Goal: Information Seeking & Learning: Learn about a topic

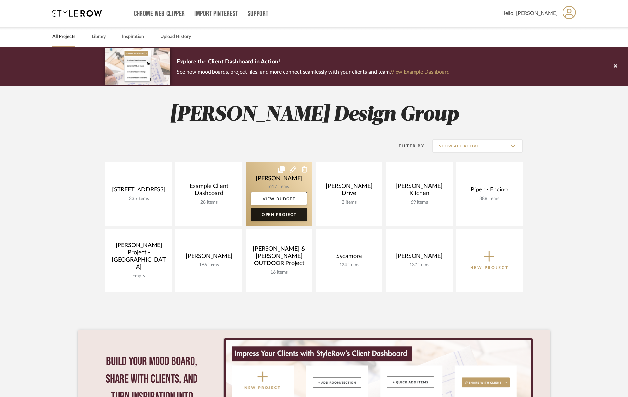
scroll to position [0, 0]
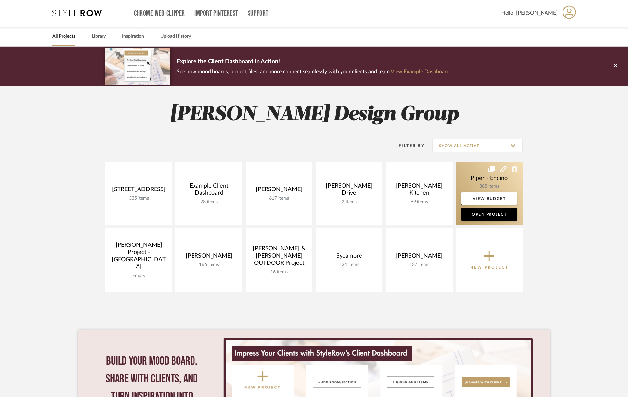
click at [479, 179] on link at bounding box center [489, 193] width 67 height 63
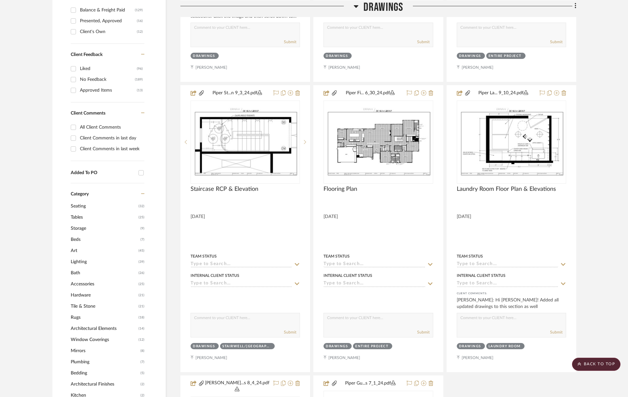
scroll to position [396, 0]
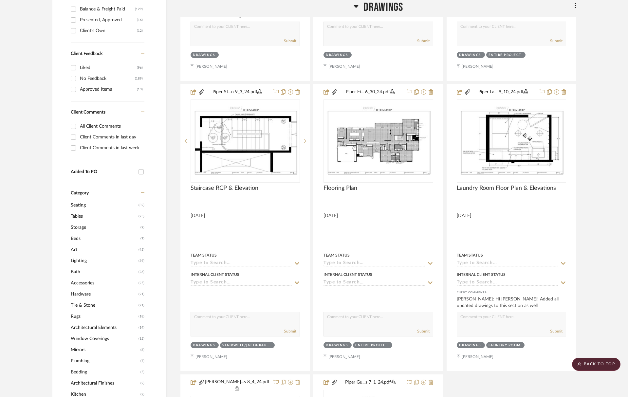
click at [90, 282] on span "Accessories" at bounding box center [104, 282] width 66 height 11
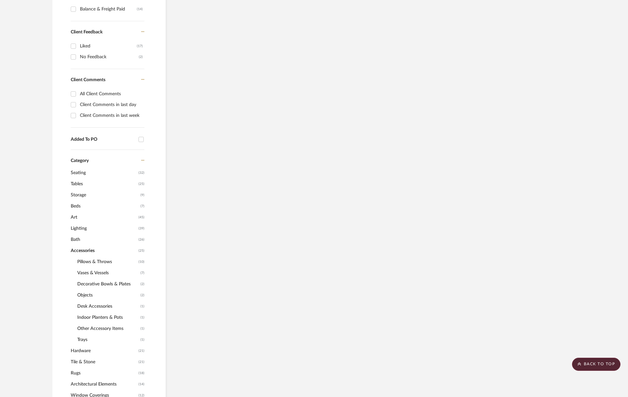
click at [93, 272] on span "Vases & Vessels" at bounding box center [108, 272] width 62 height 11
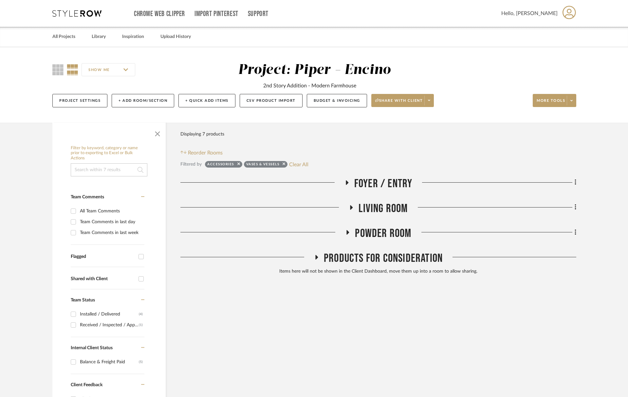
click at [367, 191] on div "Foyer / Entry" at bounding box center [378, 185] width 396 height 17
click at [372, 182] on span "Foyer / Entry" at bounding box center [383, 184] width 58 height 14
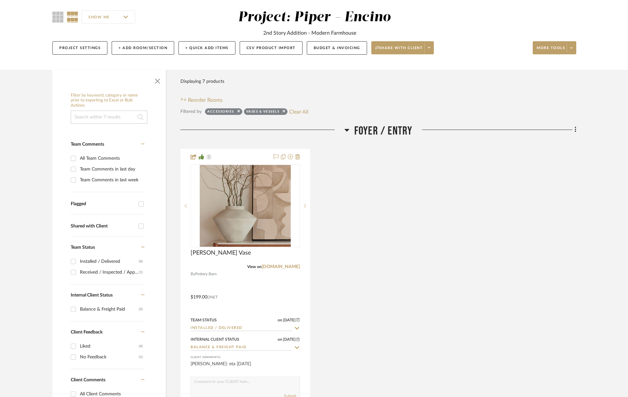
scroll to position [56, 0]
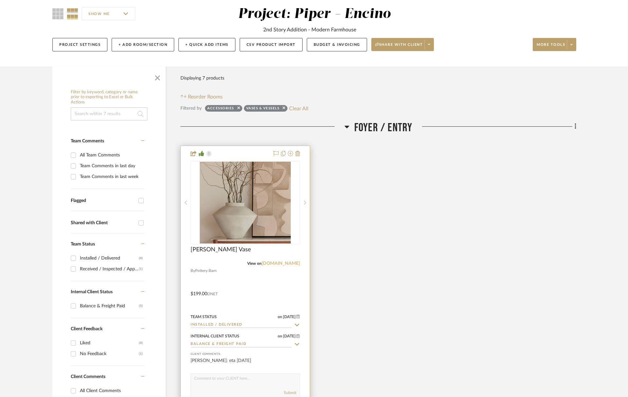
click at [288, 264] on link "[DOMAIN_NAME]" at bounding box center [280, 263] width 38 height 5
click at [0, 0] on img at bounding box center [0, 0] width 0 height 0
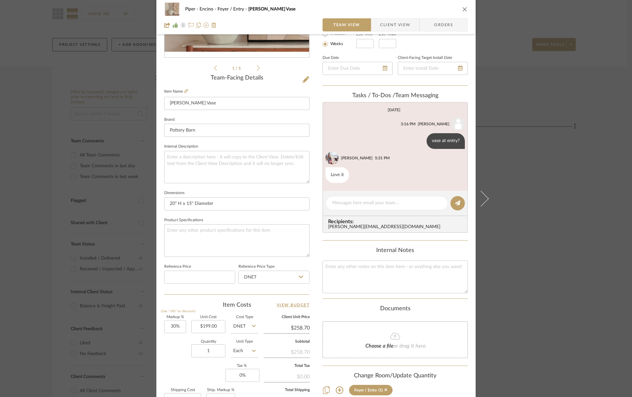
scroll to position [201, 0]
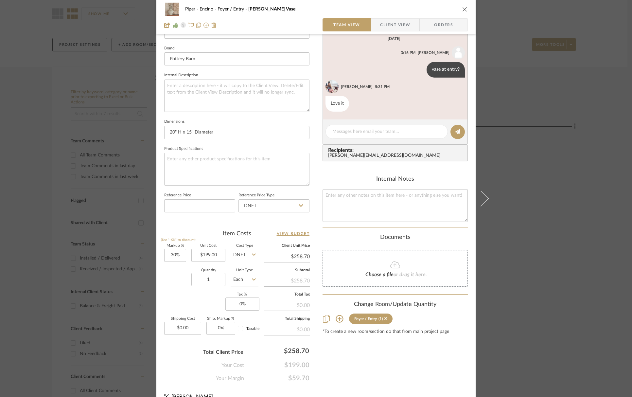
drag, startPoint x: 460, startPoint y: 9, endPoint x: 469, endPoint y: 29, distance: 22.0
click at [462, 9] on icon "close" at bounding box center [464, 9] width 5 height 5
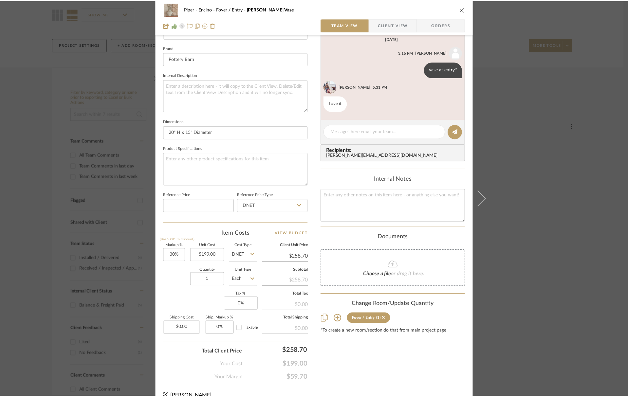
scroll to position [56, 0]
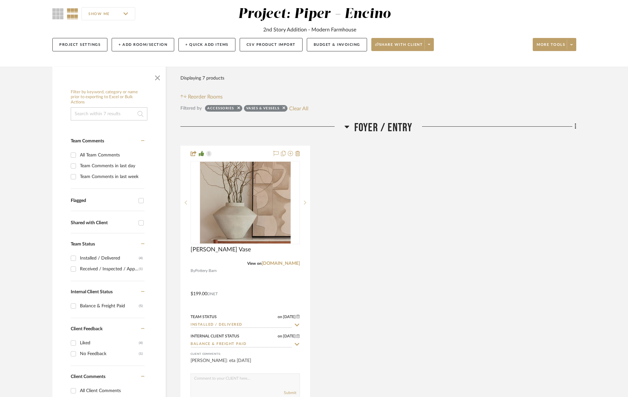
drag, startPoint x: 387, startPoint y: 137, endPoint x: 387, endPoint y: 133, distance: 4.3
click at [387, 137] on div "Foyer / Entry" at bounding box center [378, 129] width 396 height 17
drag, startPoint x: 387, startPoint y: 129, endPoint x: 391, endPoint y: 156, distance: 27.7
click at [387, 129] on span "Foyer / Entry" at bounding box center [383, 128] width 58 height 14
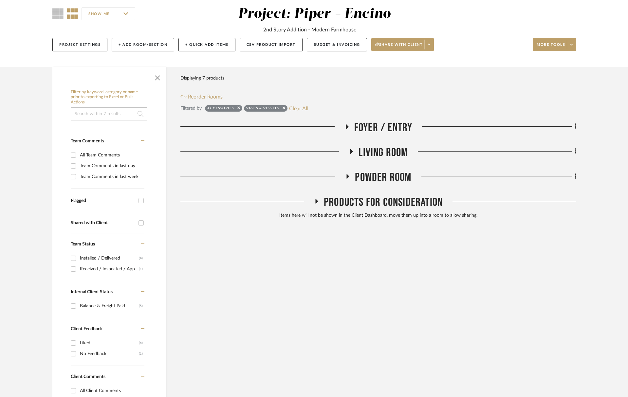
click at [392, 151] on span "Living Room" at bounding box center [382, 153] width 49 height 14
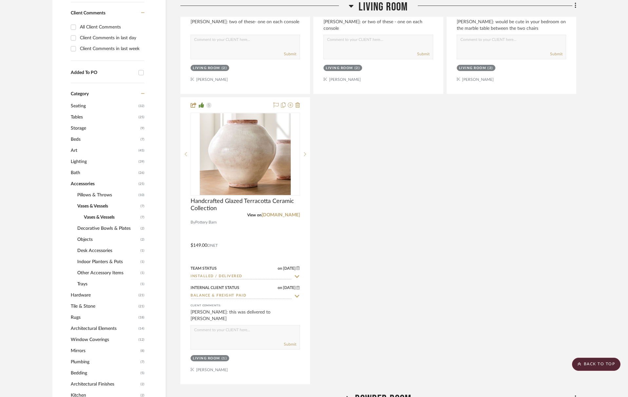
scroll to position [487, 0]
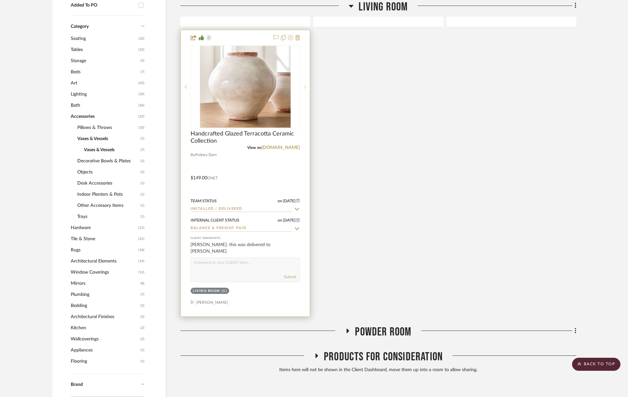
click at [304, 85] on icon at bounding box center [305, 86] width 2 height 5
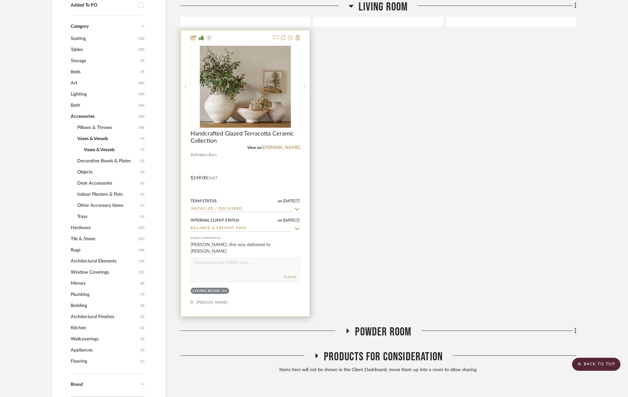
click at [304, 85] on icon at bounding box center [305, 86] width 2 height 5
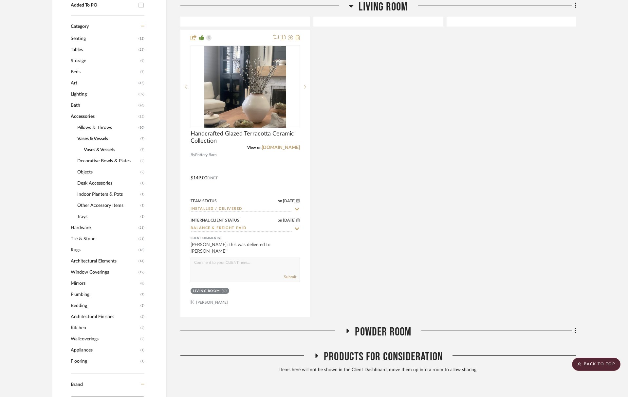
click at [387, 317] on div "Drawings Exterior Entire Project Artwork Foyer / Entry Kitchen Pantry Dining Ro…" at bounding box center [378, 33] width 396 height 687
click at [391, 327] on span "Powder Room" at bounding box center [383, 332] width 56 height 14
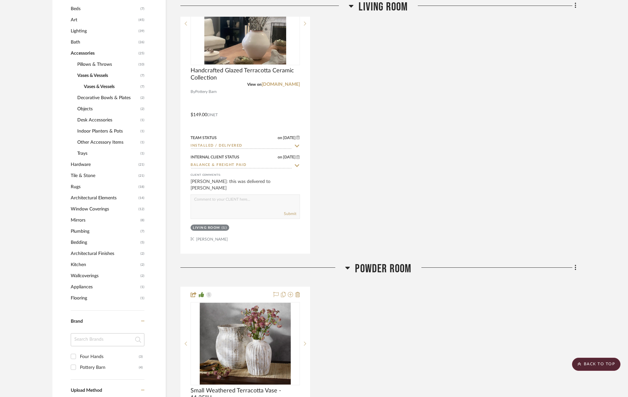
scroll to position [620, 0]
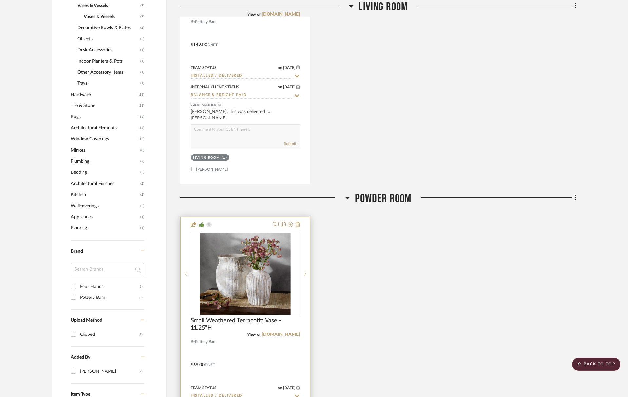
click at [306, 271] on sr-next-btn at bounding box center [305, 273] width 10 height 5
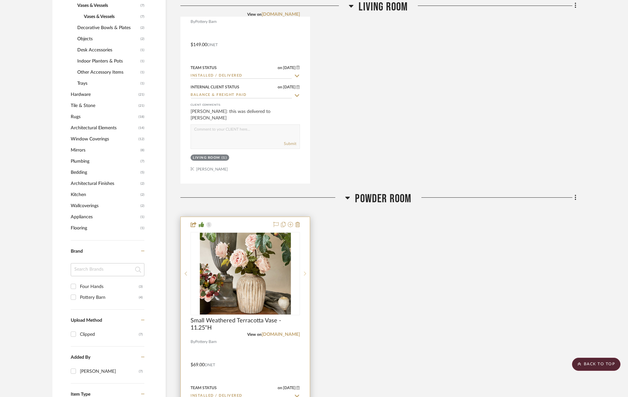
click at [306, 271] on sr-next-btn at bounding box center [305, 273] width 10 height 5
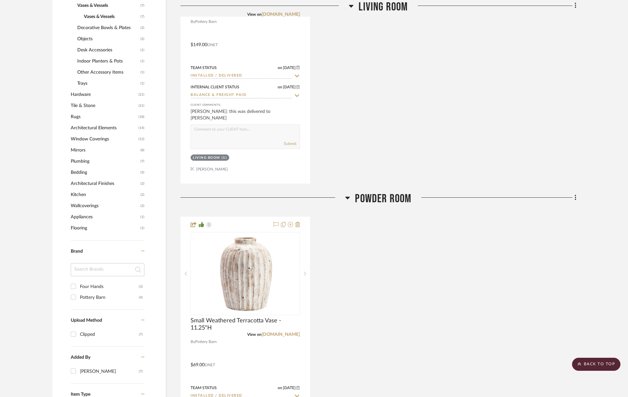
drag, startPoint x: 306, startPoint y: 271, endPoint x: 312, endPoint y: 269, distance: 6.3
click at [306, 271] on sr-next-btn at bounding box center [305, 273] width 10 height 5
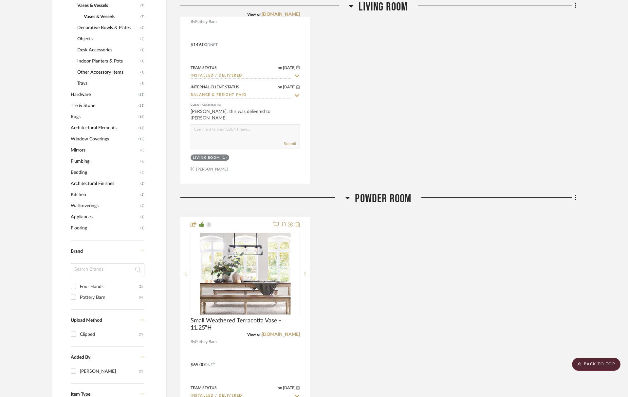
click at [382, 193] on span "Powder Room" at bounding box center [383, 199] width 56 height 14
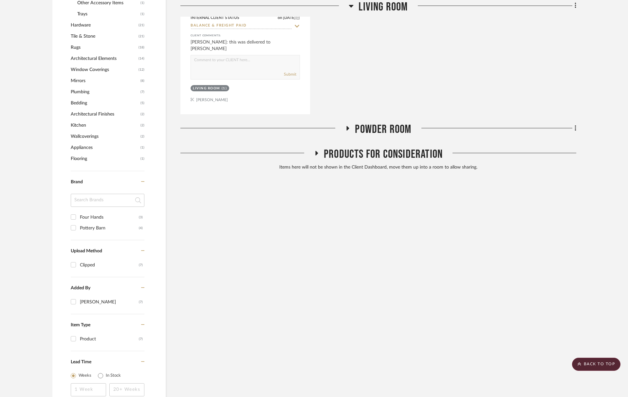
scroll to position [746, 0]
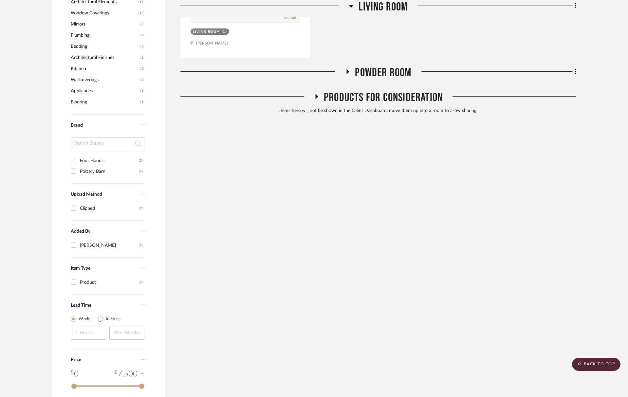
click at [382, 105] on div "Products For Consideration" at bounding box center [378, 99] width 396 height 17
click at [388, 100] on span "Products For Consideration" at bounding box center [383, 98] width 119 height 14
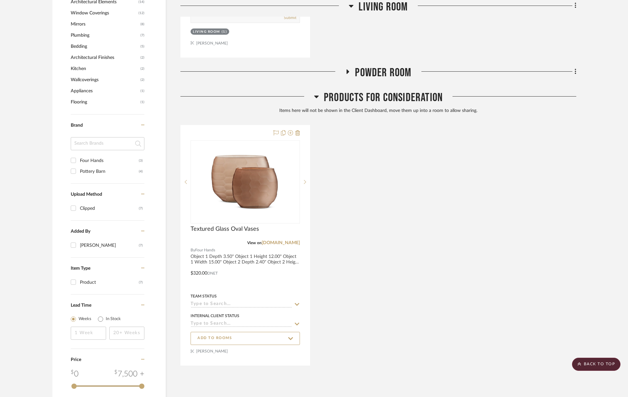
click at [388, 100] on span "Products For Consideration" at bounding box center [383, 98] width 119 height 14
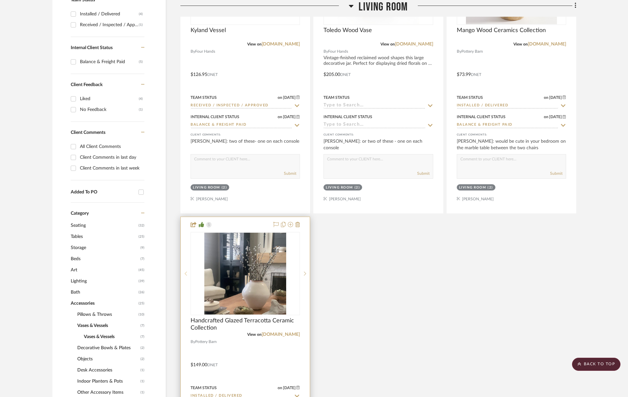
scroll to position [0, 0]
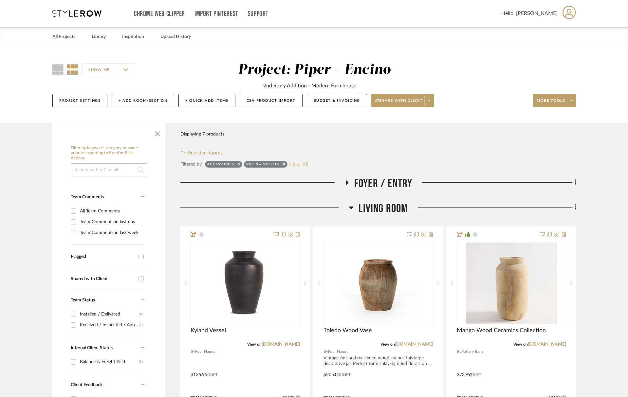
click at [301, 166] on button "Clear All" at bounding box center [298, 164] width 19 height 9
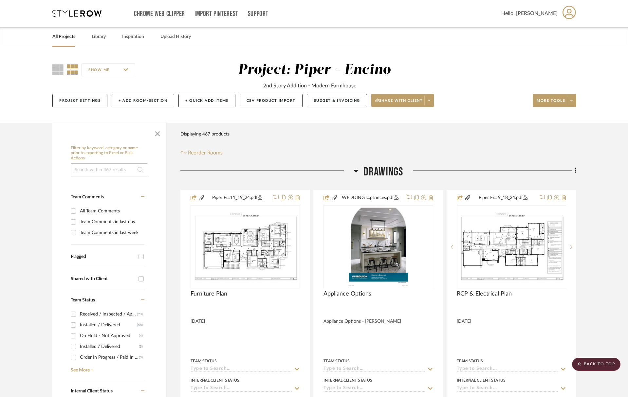
drag, startPoint x: 378, startPoint y: 160, endPoint x: 379, endPoint y: 166, distance: 6.6
click at [379, 167] on span "Drawings" at bounding box center [383, 172] width 40 height 14
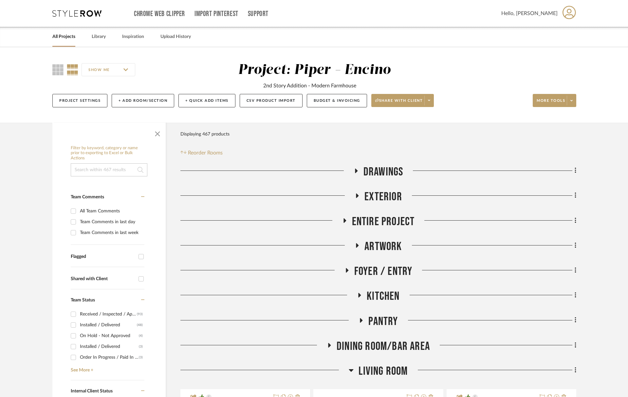
drag, startPoint x: 388, startPoint y: 271, endPoint x: 376, endPoint y: 266, distance: 12.6
click at [388, 271] on span "Foyer / Entry" at bounding box center [383, 271] width 58 height 14
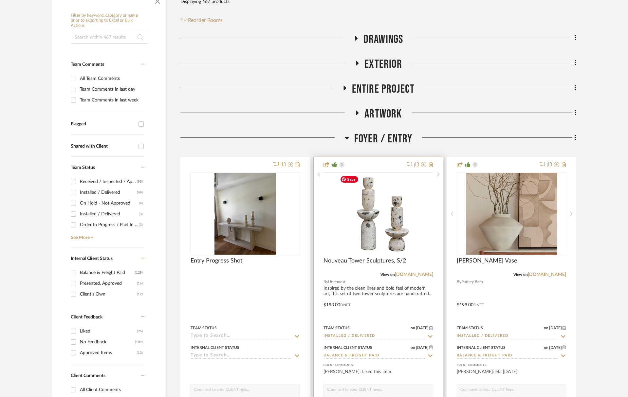
scroll to position [154, 0]
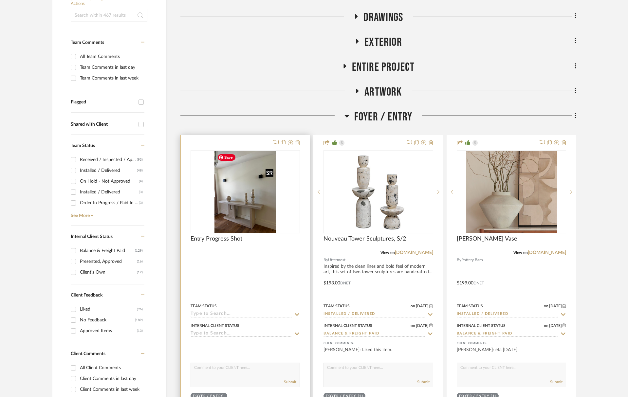
click at [0, 0] on img at bounding box center [0, 0] width 0 height 0
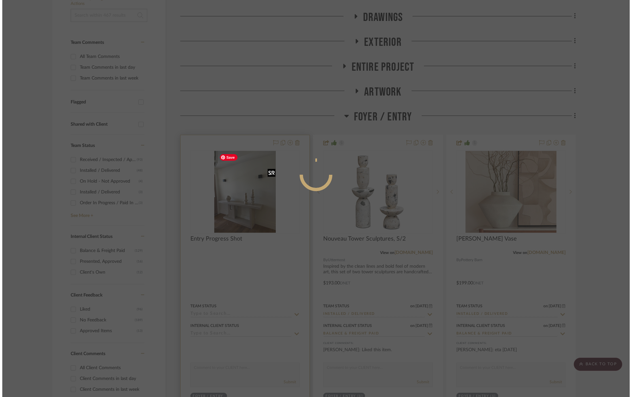
scroll to position [0, 0]
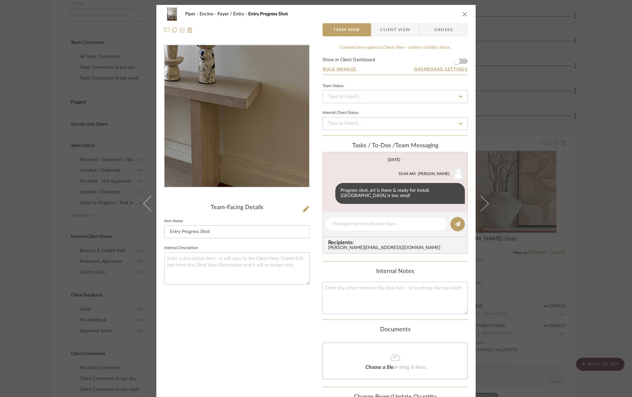
click at [258, 150] on img "0" at bounding box center [237, 116] width 106 height 142
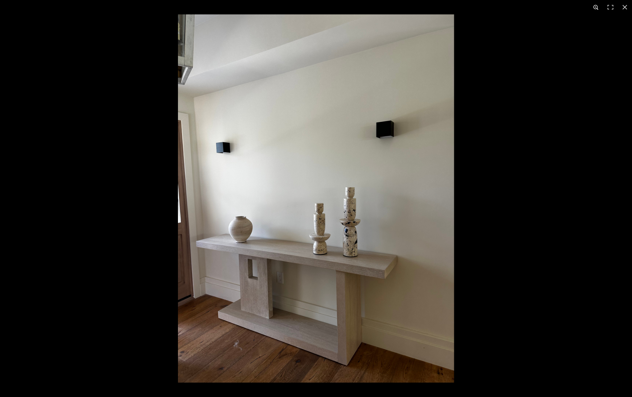
click at [596, 8] on button at bounding box center [596, 7] width 14 height 14
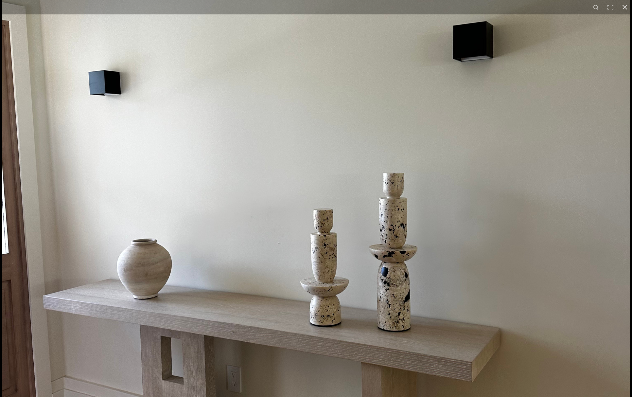
click at [553, 96] on img at bounding box center [316, 199] width 628 height 838
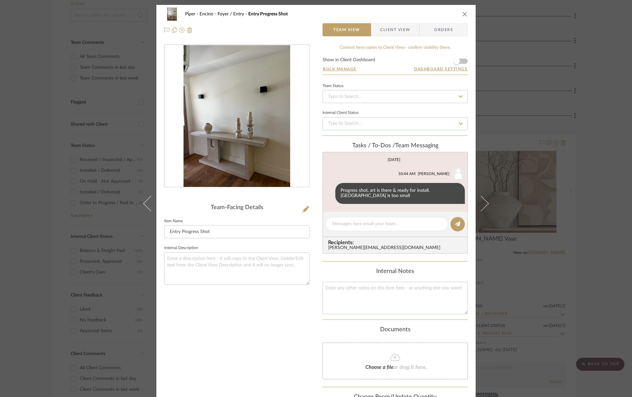
click at [463, 15] on icon "close" at bounding box center [464, 13] width 5 height 5
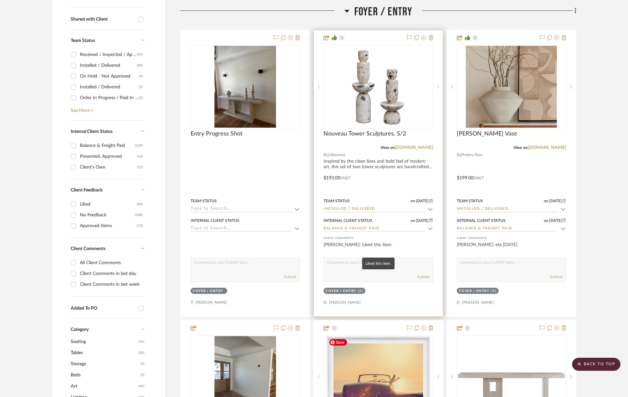
scroll to position [160, 0]
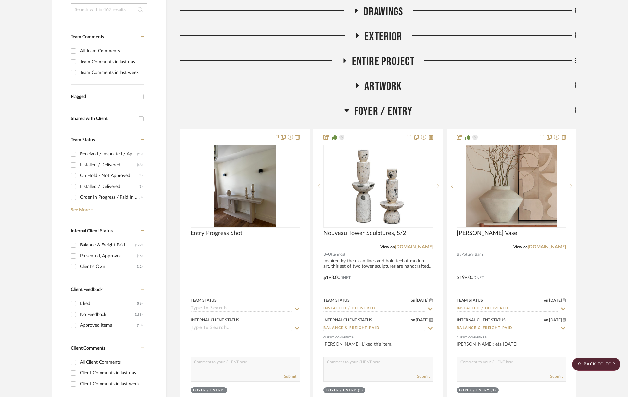
click at [387, 111] on span "Foyer / Entry" at bounding box center [383, 111] width 58 height 14
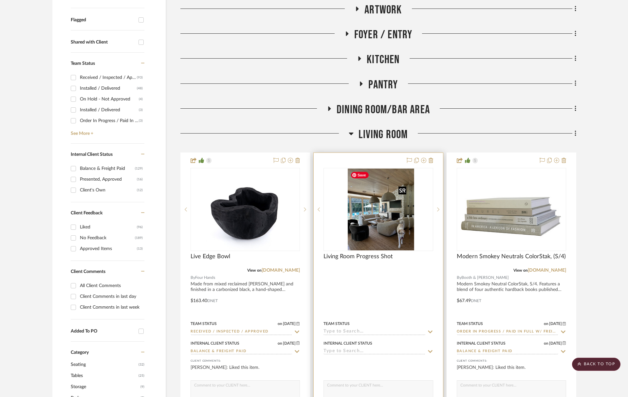
click at [384, 226] on div at bounding box center [377, 209] width 109 height 83
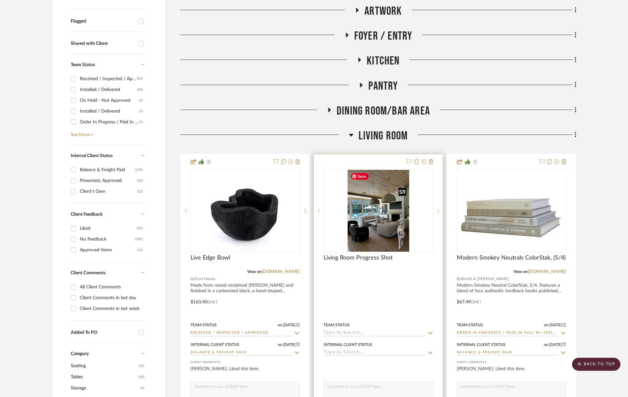
click at [367, 222] on img "0" at bounding box center [379, 211] width 62 height 82
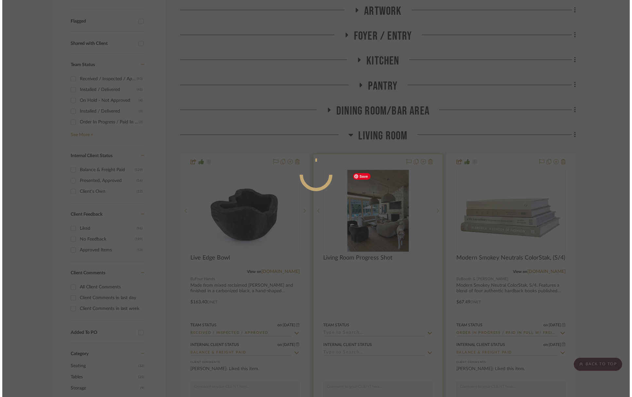
scroll to position [0, 0]
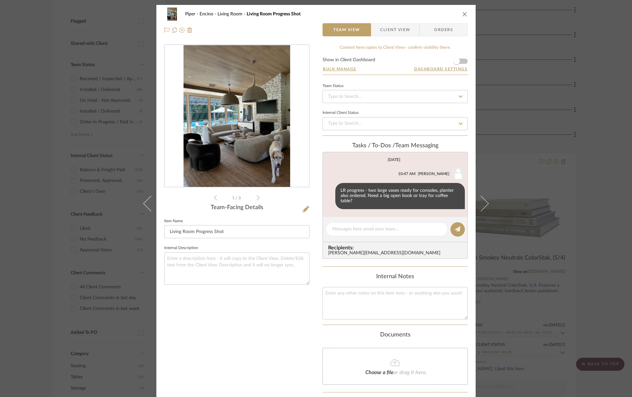
drag, startPoint x: 463, startPoint y: 13, endPoint x: 437, endPoint y: 3, distance: 28.1
click at [463, 13] on icon "close" at bounding box center [464, 13] width 5 height 5
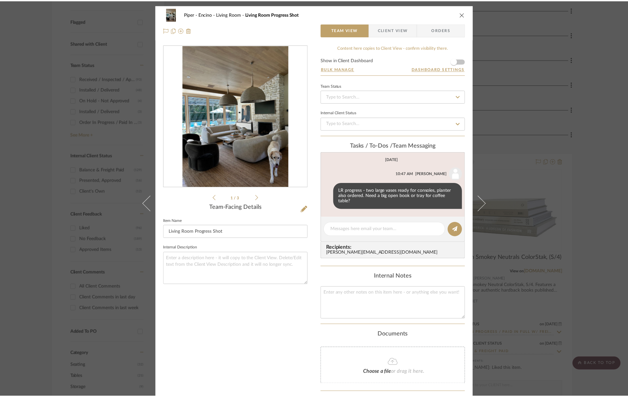
scroll to position [235, 0]
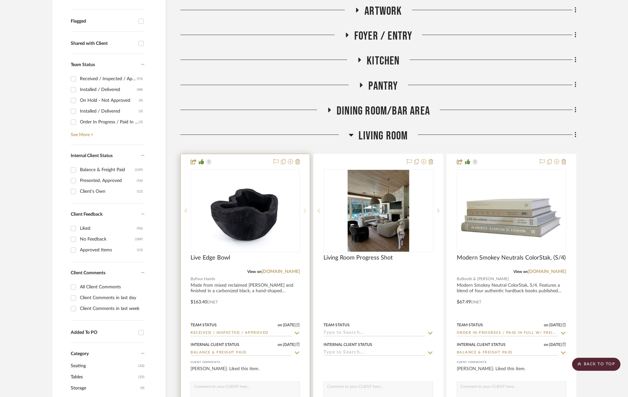
click at [304, 212] on icon at bounding box center [305, 210] width 2 height 5
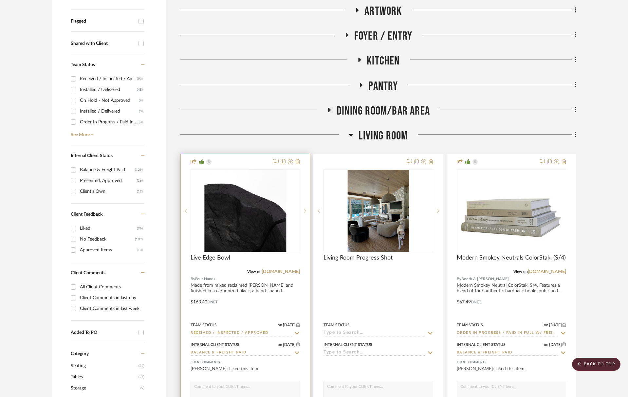
click at [305, 212] on icon at bounding box center [305, 210] width 2 height 5
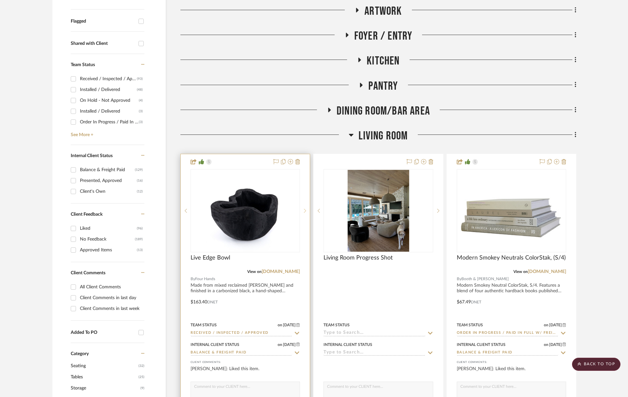
click at [305, 212] on icon at bounding box center [305, 210] width 2 height 5
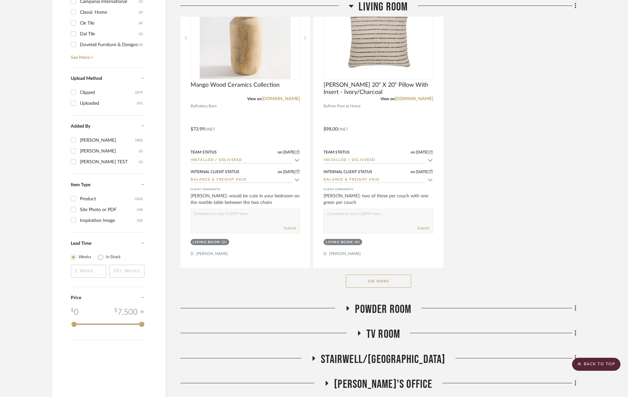
scroll to position [998, 0]
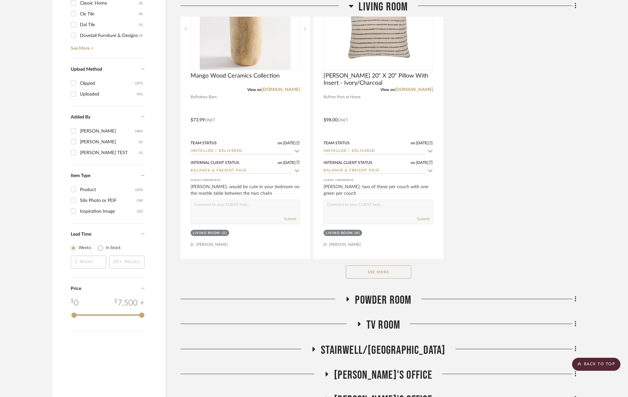
click at [385, 265] on button "See More" at bounding box center [378, 271] width 65 height 13
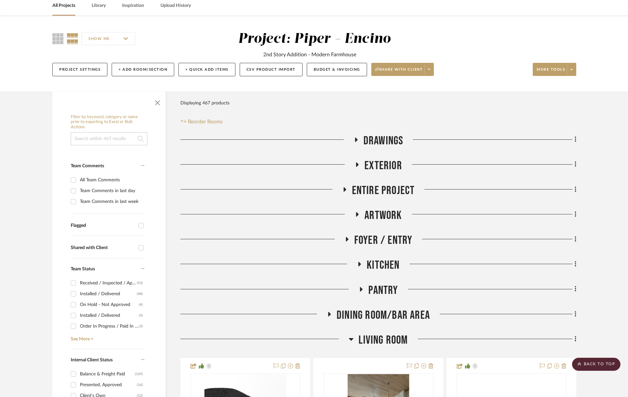
scroll to position [0, 0]
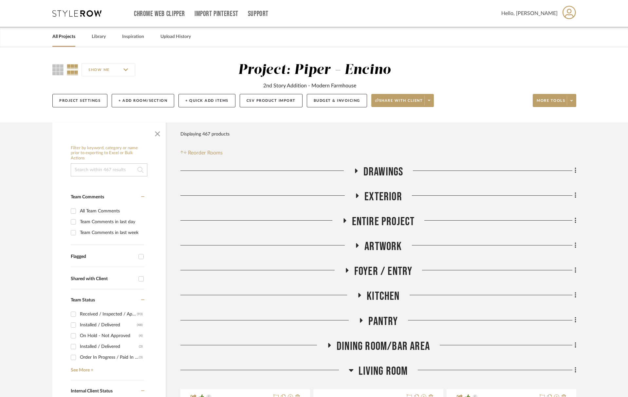
click at [394, 271] on span "Foyer / Entry" at bounding box center [383, 271] width 58 height 14
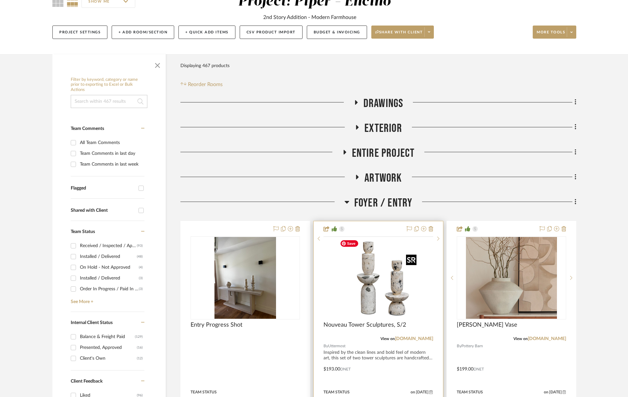
scroll to position [83, 0]
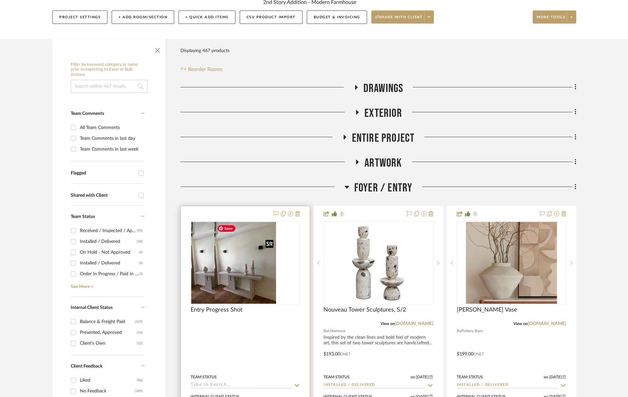
click at [238, 264] on img "0" at bounding box center [222, 263] width 62 height 82
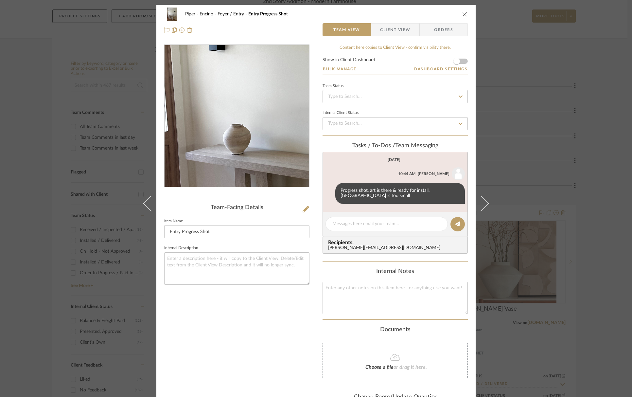
scroll to position [3, 0]
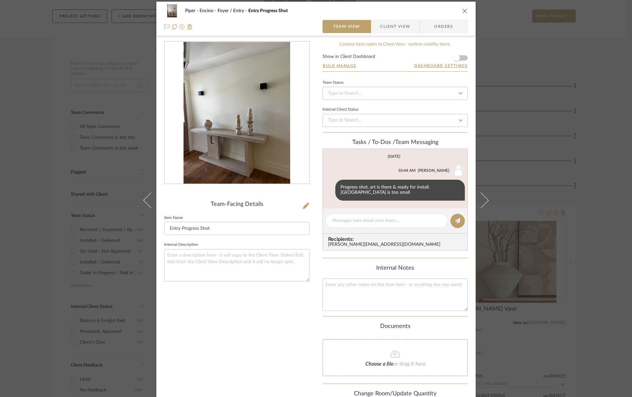
drag, startPoint x: 462, startPoint y: 8, endPoint x: 461, endPoint y: 19, distance: 10.6
click at [462, 8] on icon "close" at bounding box center [464, 10] width 5 height 5
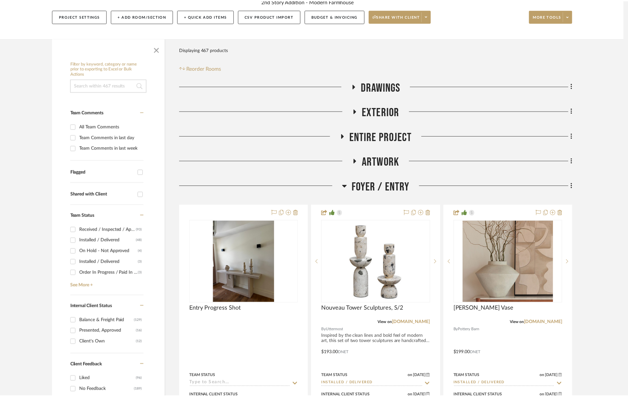
scroll to position [84, 0]
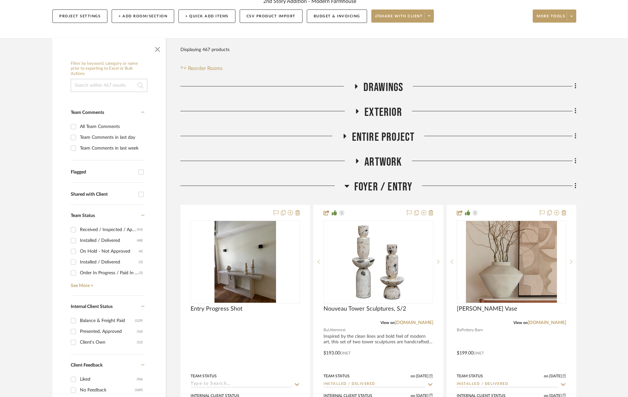
click at [394, 187] on span "Foyer / Entry" at bounding box center [383, 187] width 58 height 14
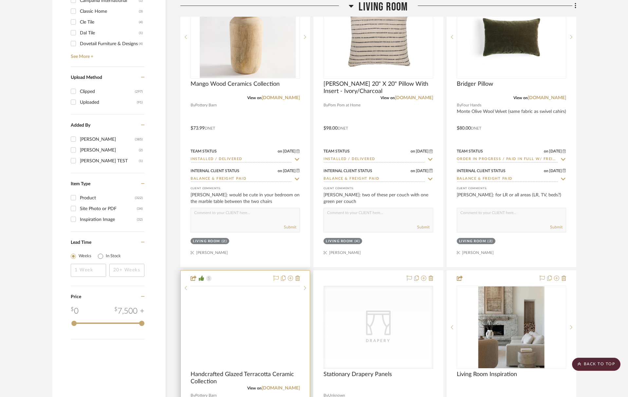
scroll to position [1180, 0]
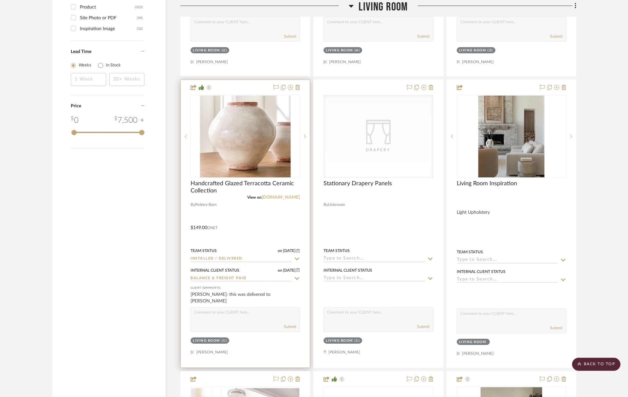
click at [283, 198] on link "[DOMAIN_NAME]" at bounding box center [280, 197] width 38 height 5
